Goal: Information Seeking & Learning: Learn about a topic

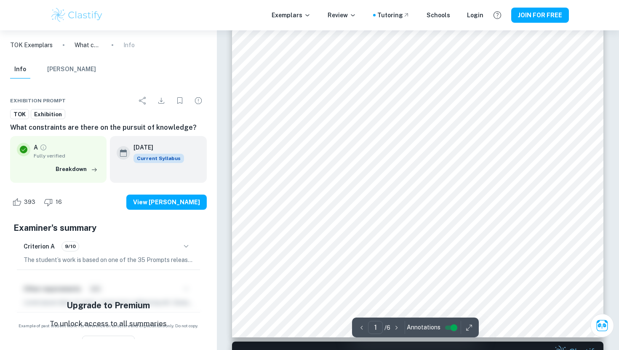
scroll to position [190, 0]
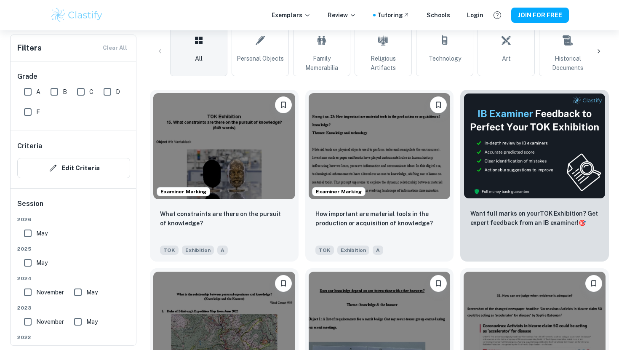
scroll to position [223, 0]
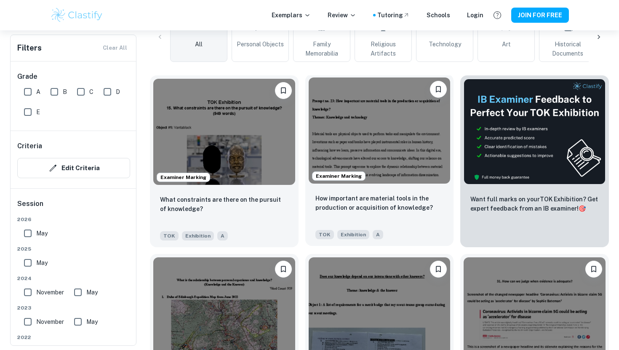
click at [366, 130] on img at bounding box center [380, 130] width 142 height 106
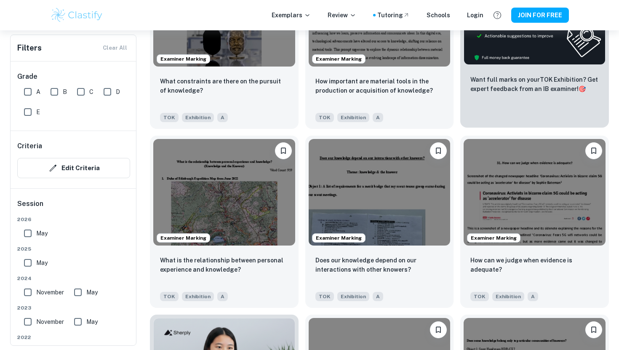
scroll to position [352, 0]
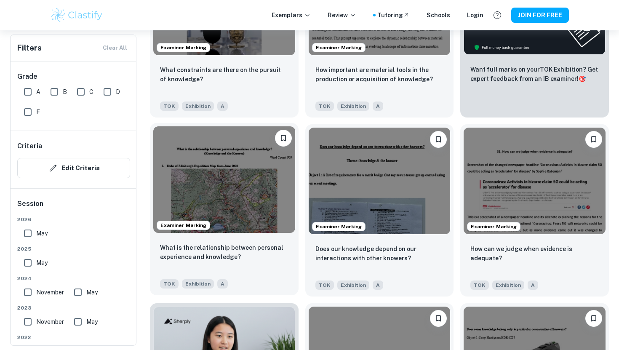
click at [253, 200] on img at bounding box center [224, 179] width 142 height 106
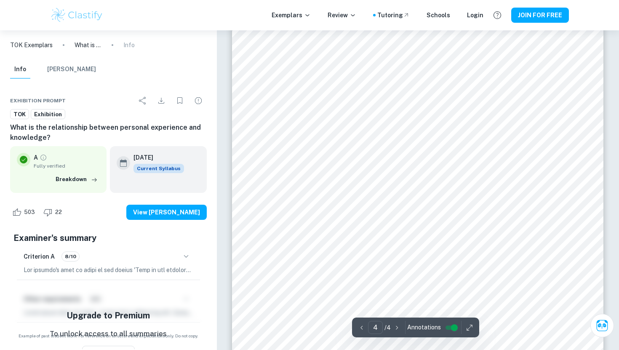
scroll to position [1626, 0]
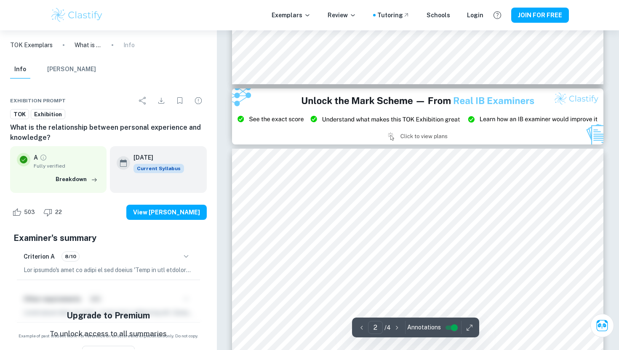
type input "1"
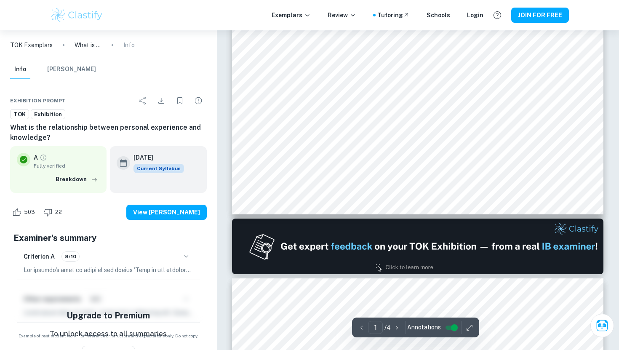
scroll to position [306, 0]
